Goal: Check status: Check status

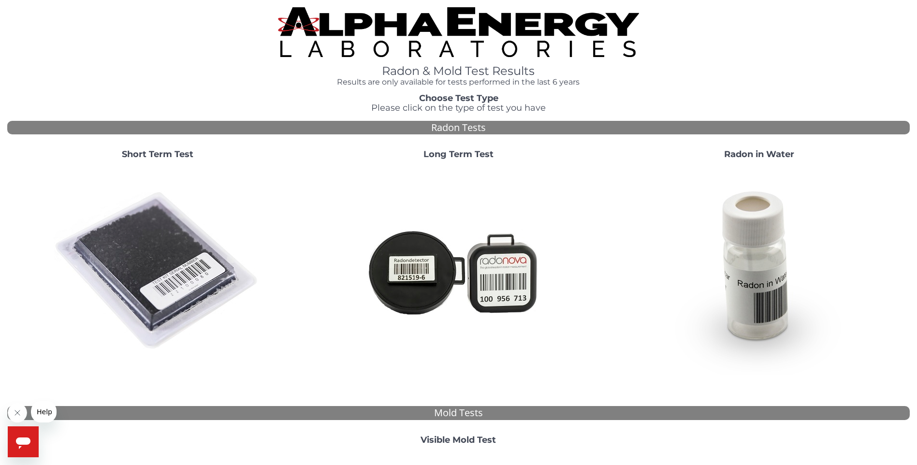
click at [175, 151] on strong "Short Term Test" at bounding box center [158, 154] width 72 height 11
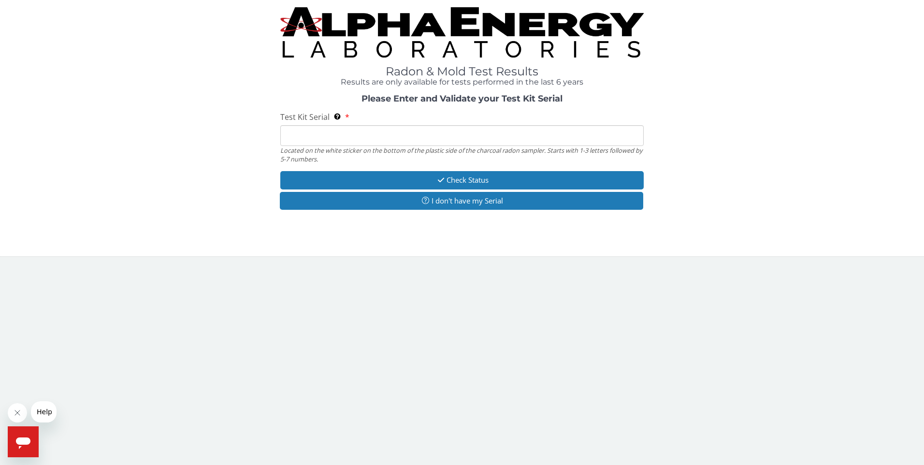
click at [312, 134] on input "Test Kit Serial Located on the white sticker on the bottom of the plastic side …" at bounding box center [462, 135] width 364 height 21
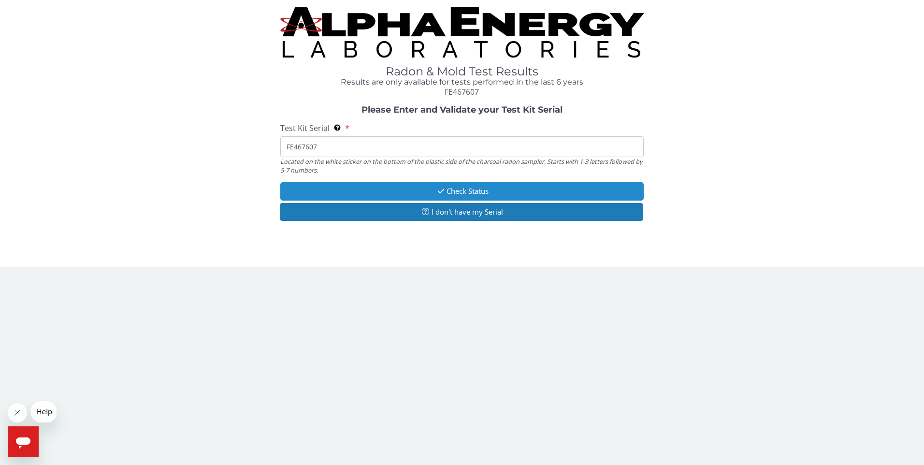
type input "FE467607"
click at [477, 188] on button "Check Status" at bounding box center [462, 191] width 364 height 18
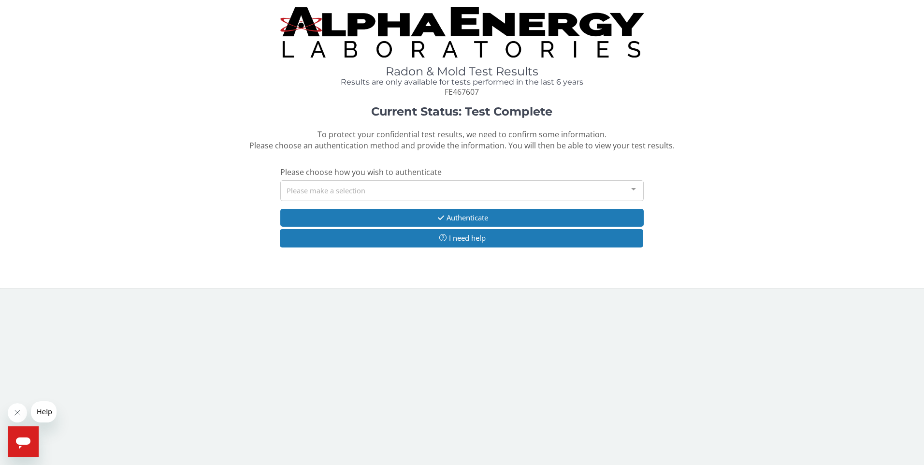
click at [632, 192] on div at bounding box center [633, 190] width 19 height 18
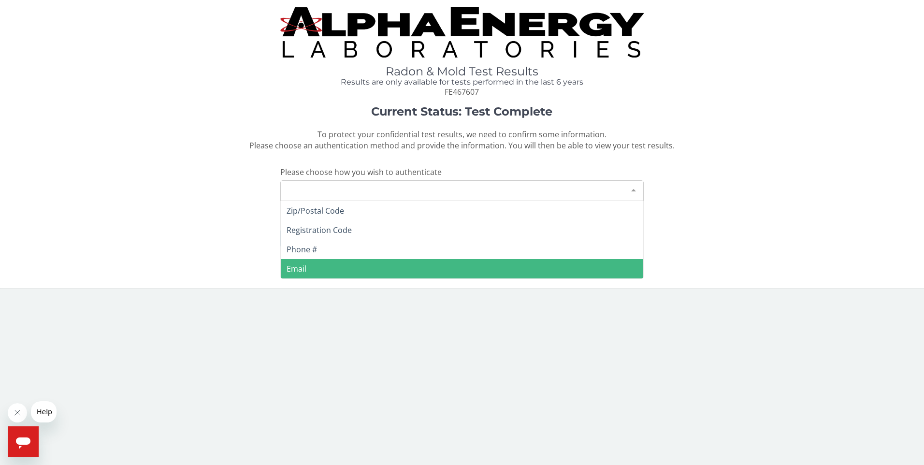
click at [304, 268] on span "Email" at bounding box center [297, 268] width 20 height 11
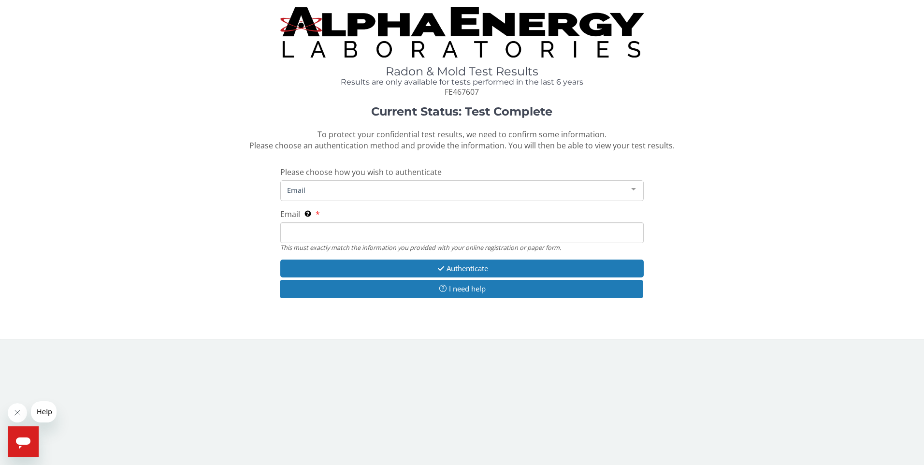
click at [316, 230] on input "Email This must exactly match the information you provided with your online reg…" at bounding box center [462, 232] width 364 height 21
type input "[EMAIL_ADDRESS][DOMAIN_NAME]"
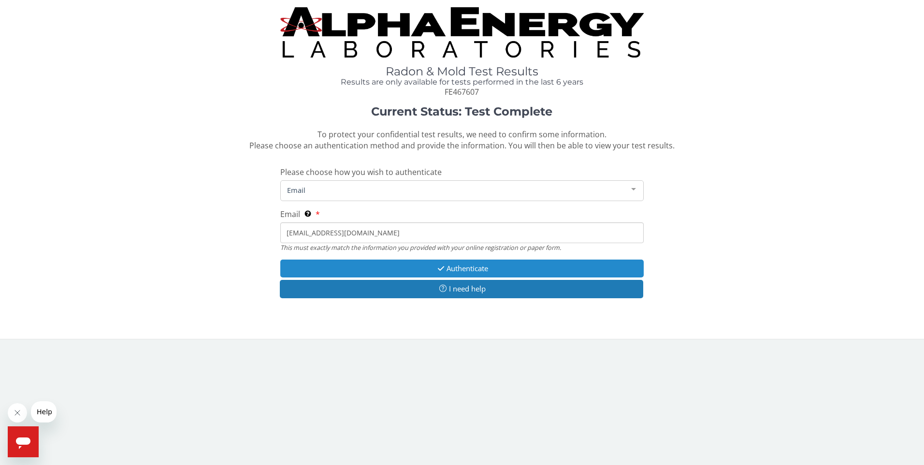
click at [480, 265] on button "Authenticate" at bounding box center [462, 268] width 364 height 18
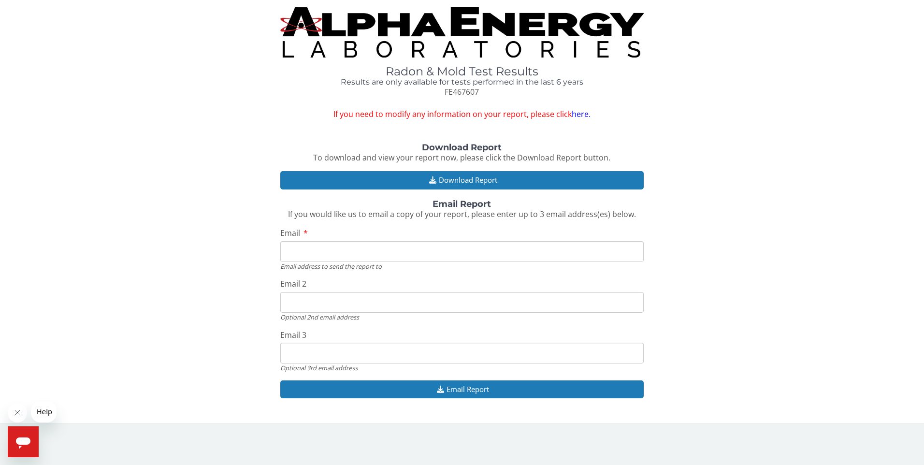
click at [339, 258] on input "Email" at bounding box center [462, 251] width 364 height 21
type input "[EMAIL_ADDRESS][DOMAIN_NAME]"
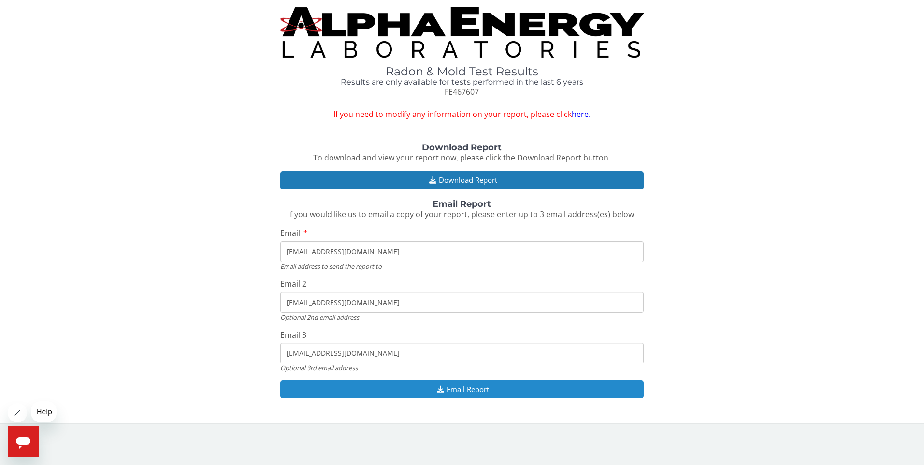
click at [462, 388] on button "Email Report" at bounding box center [462, 389] width 364 height 18
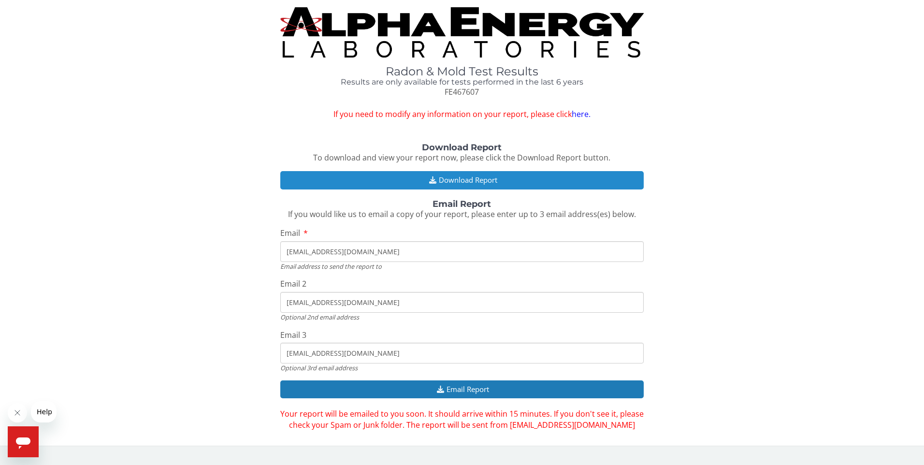
click at [469, 179] on button "Download Report" at bounding box center [462, 180] width 364 height 18
